Goal: Navigation & Orientation: Find specific page/section

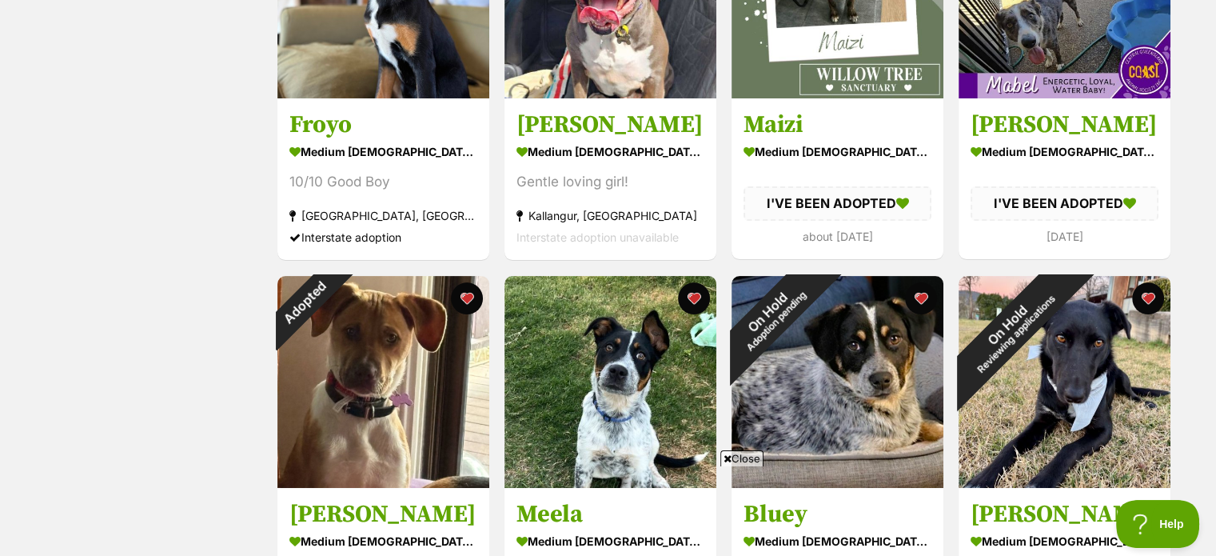
scroll to position [618, 0]
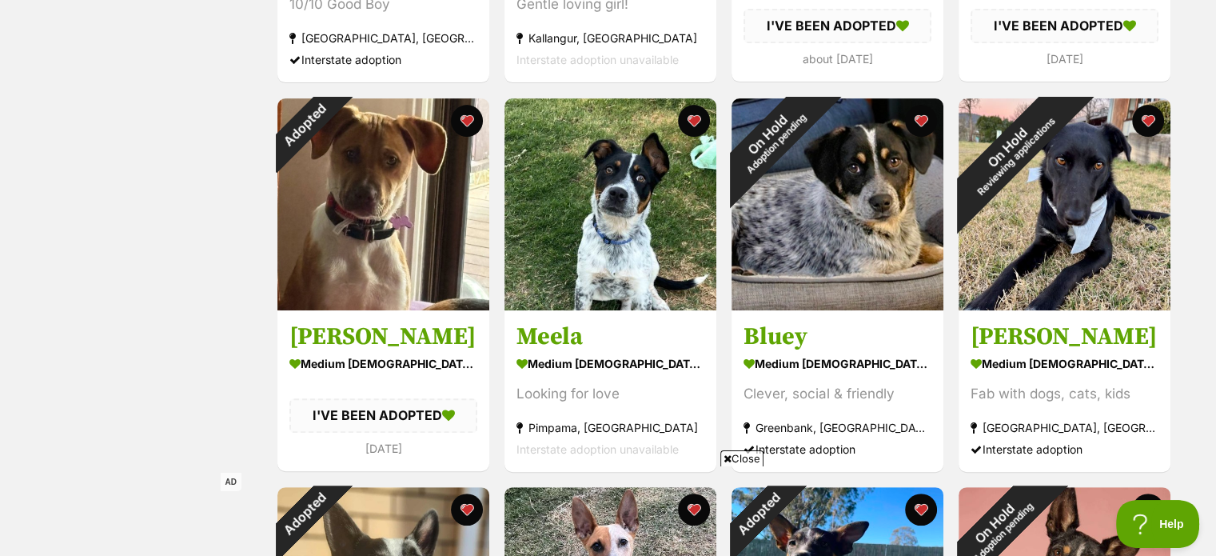
click at [753, 454] on span "Close" at bounding box center [741, 458] width 43 height 16
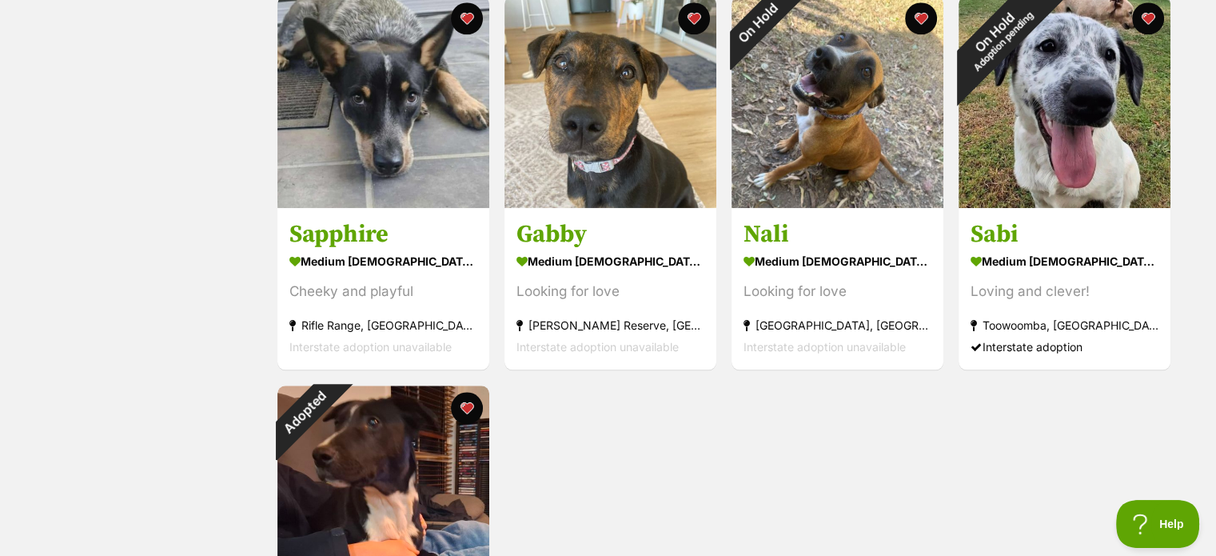
scroll to position [1418, 0]
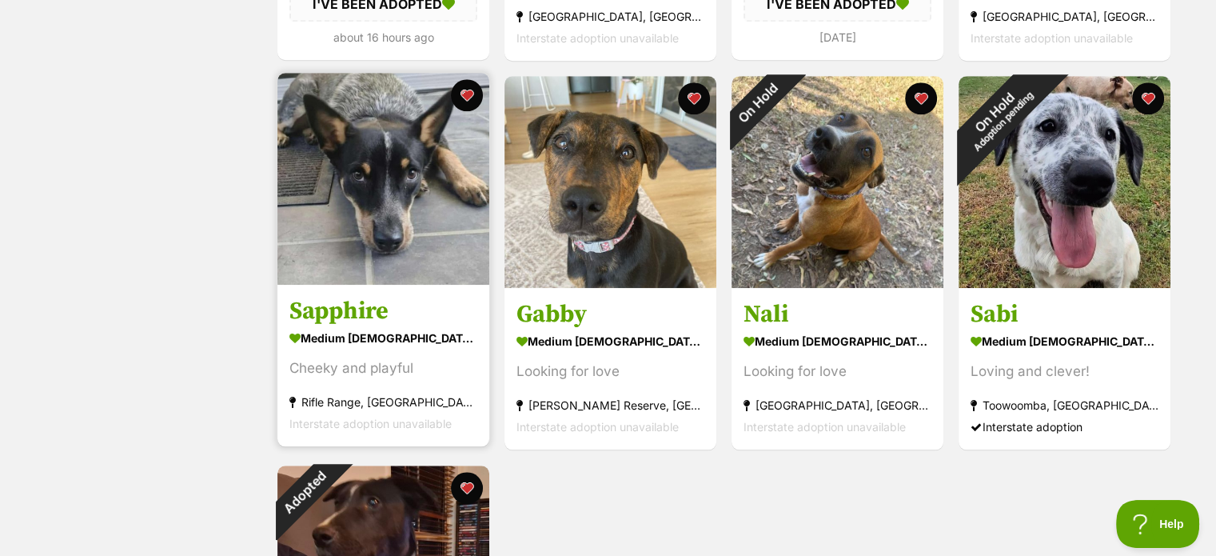
click at [350, 179] on img at bounding box center [383, 179] width 212 height 212
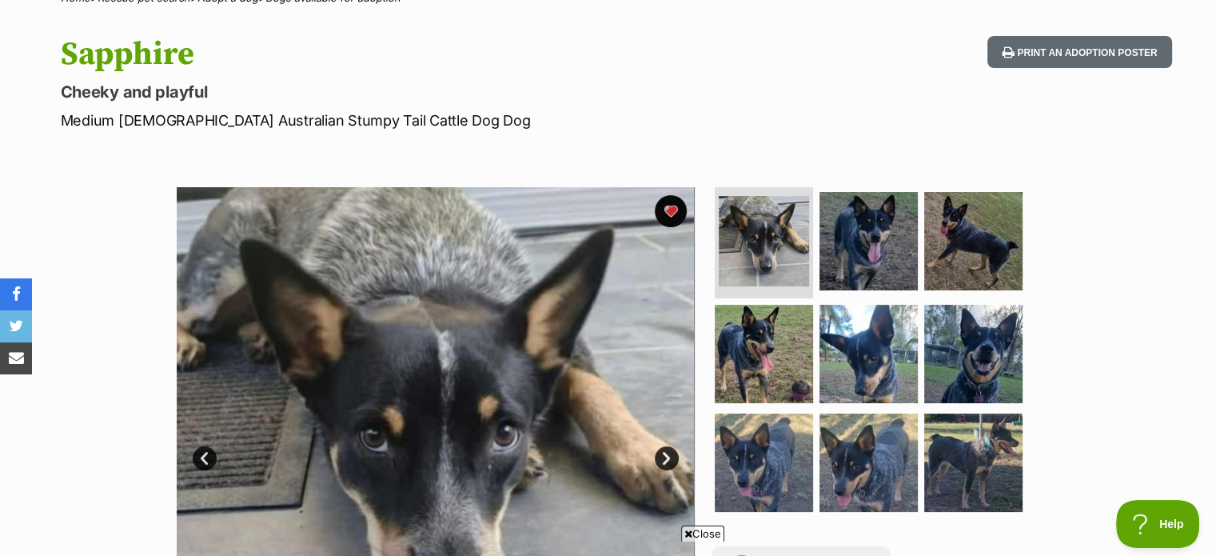
scroll to position [160, 0]
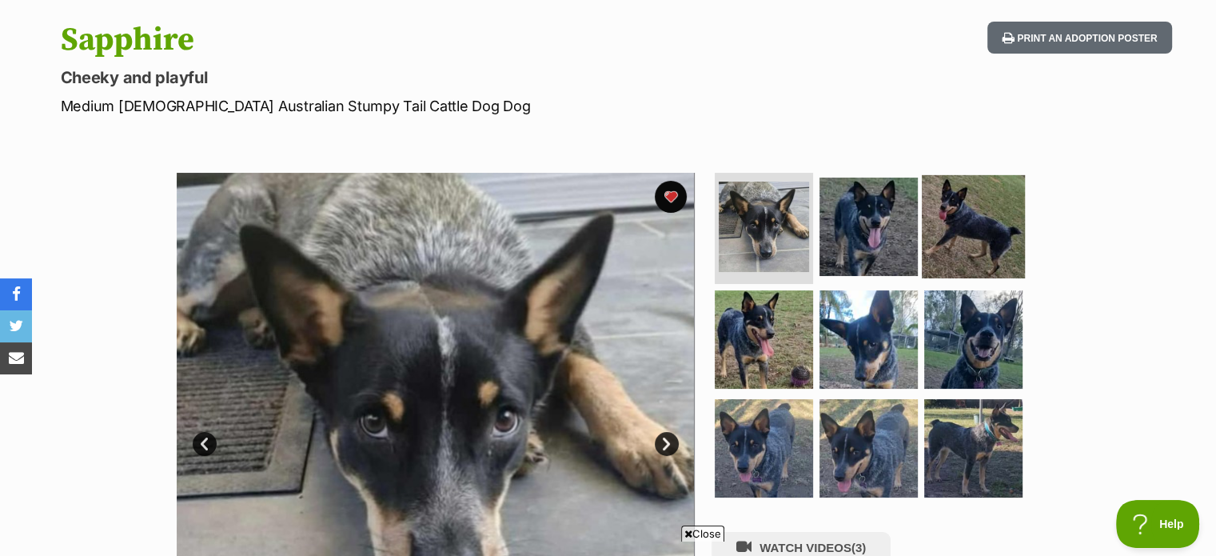
click at [931, 220] on img at bounding box center [973, 225] width 103 height 103
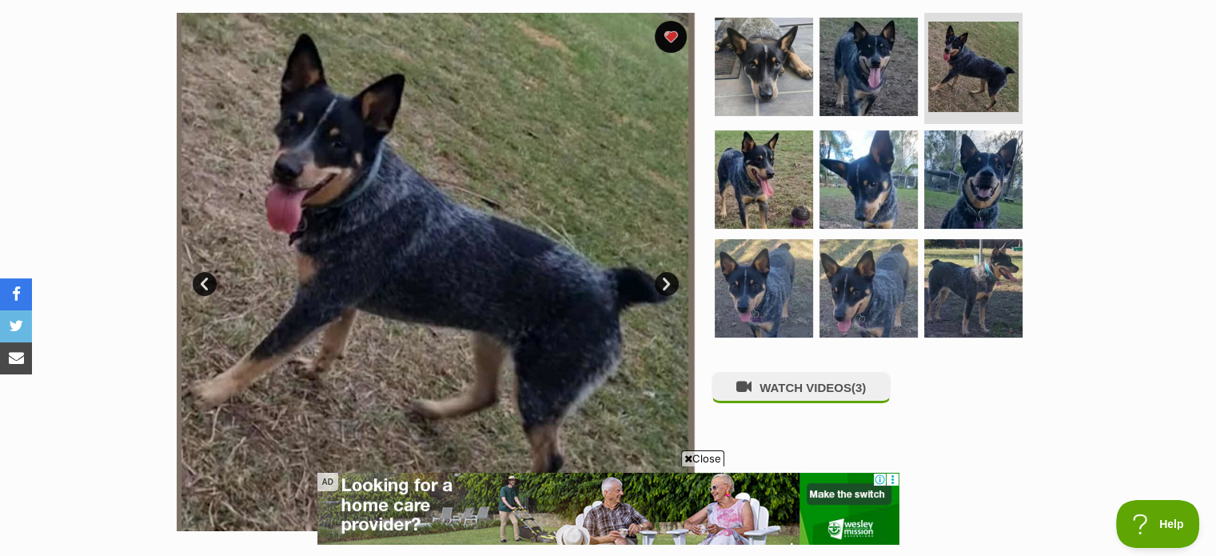
scroll to position [0, 0]
